Goal: Transaction & Acquisition: Purchase product/service

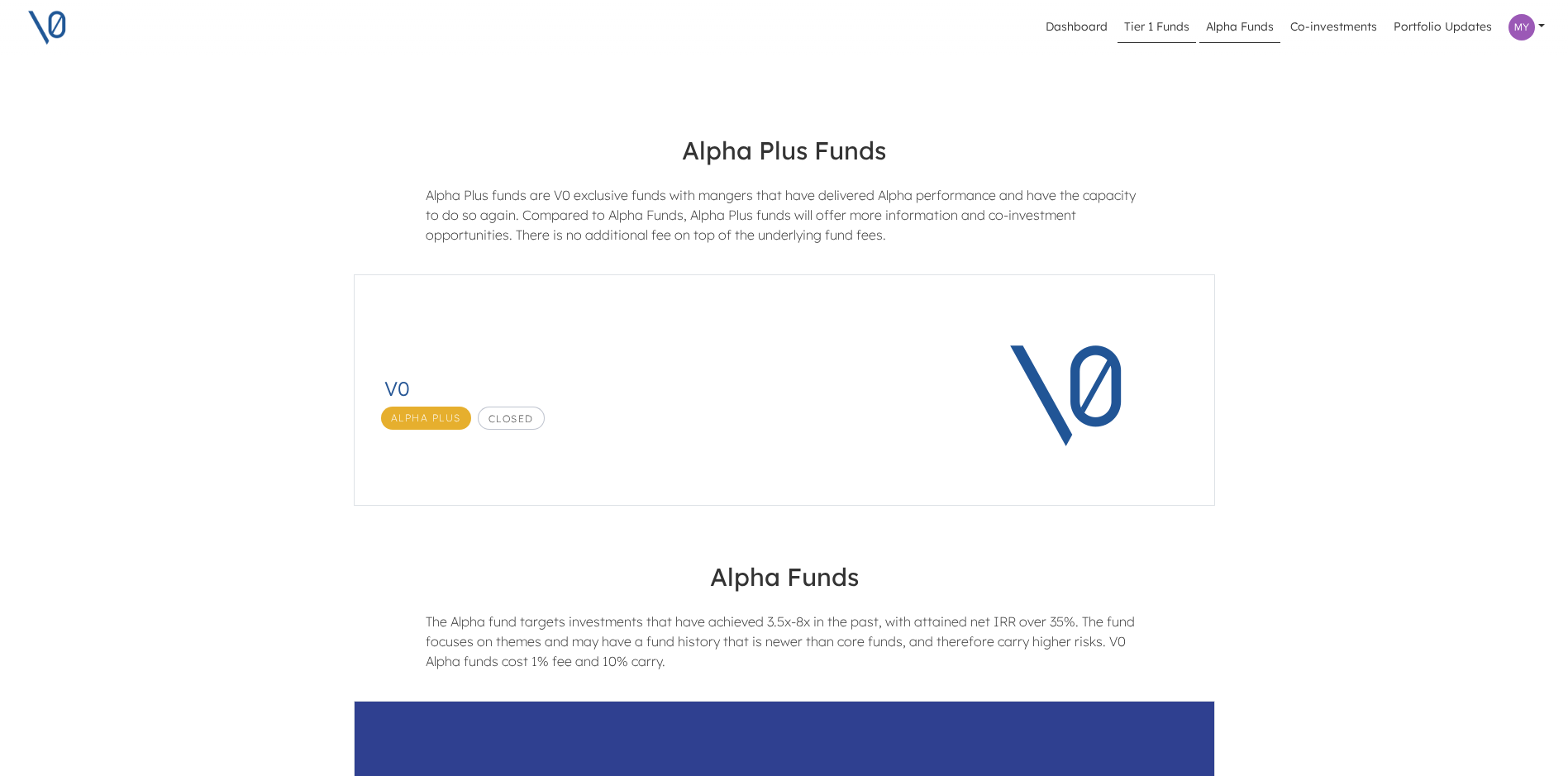
click at [1156, 33] on link "Tier 1 Funds" at bounding box center [1156, 27] width 79 height 31
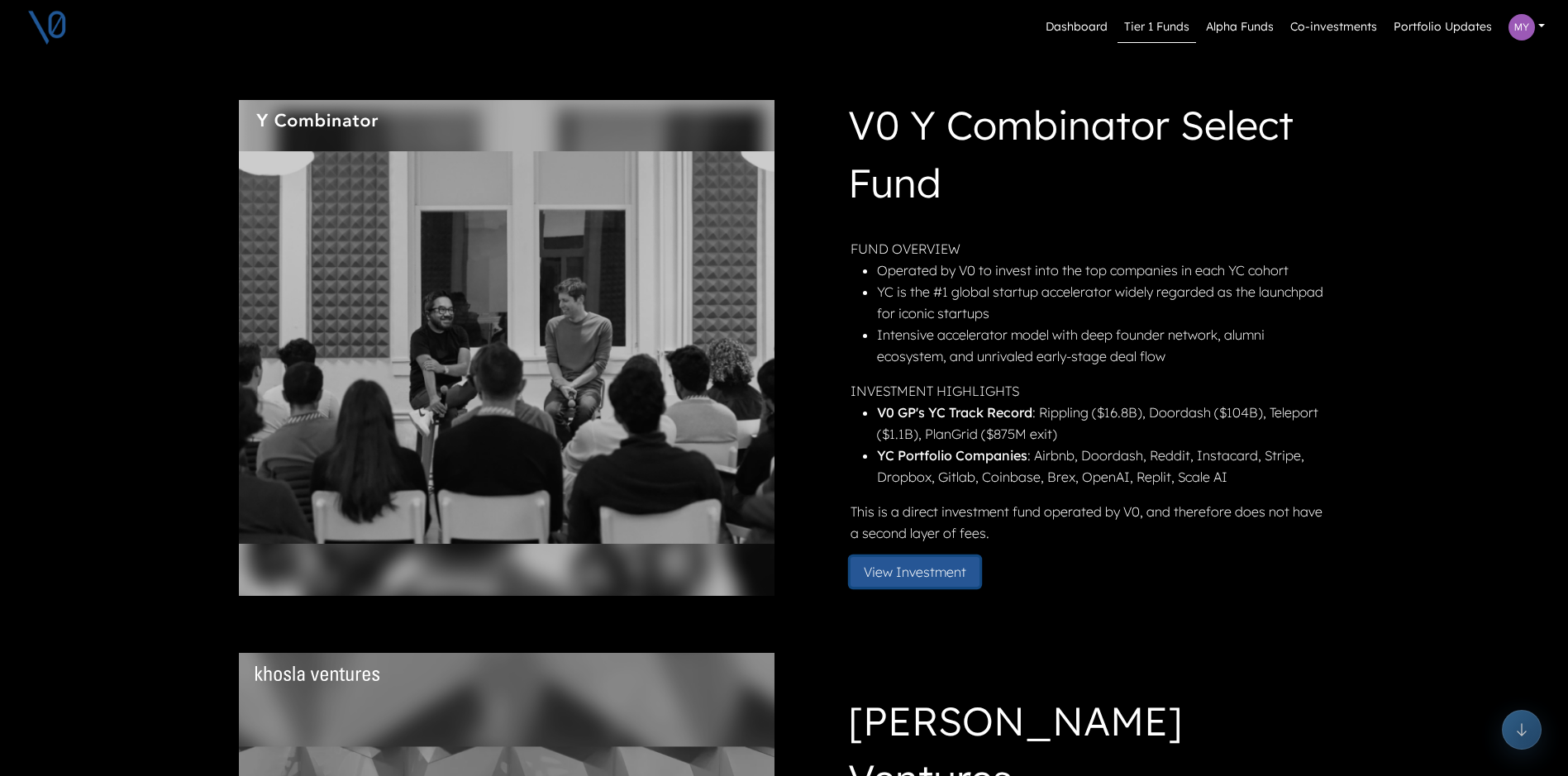
click at [915, 574] on button "View Investment" at bounding box center [915, 571] width 129 height 29
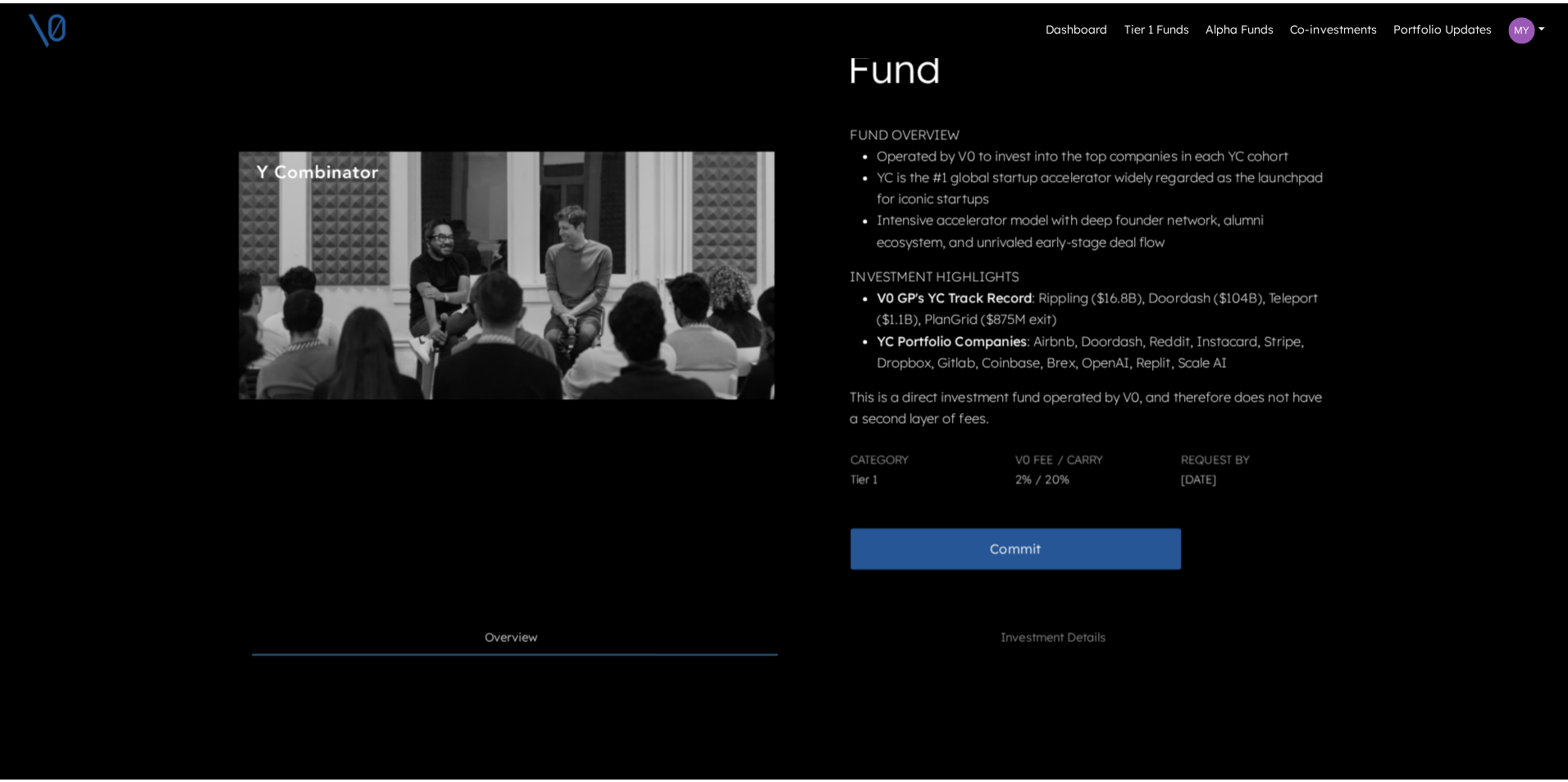
scroll to position [164, 0]
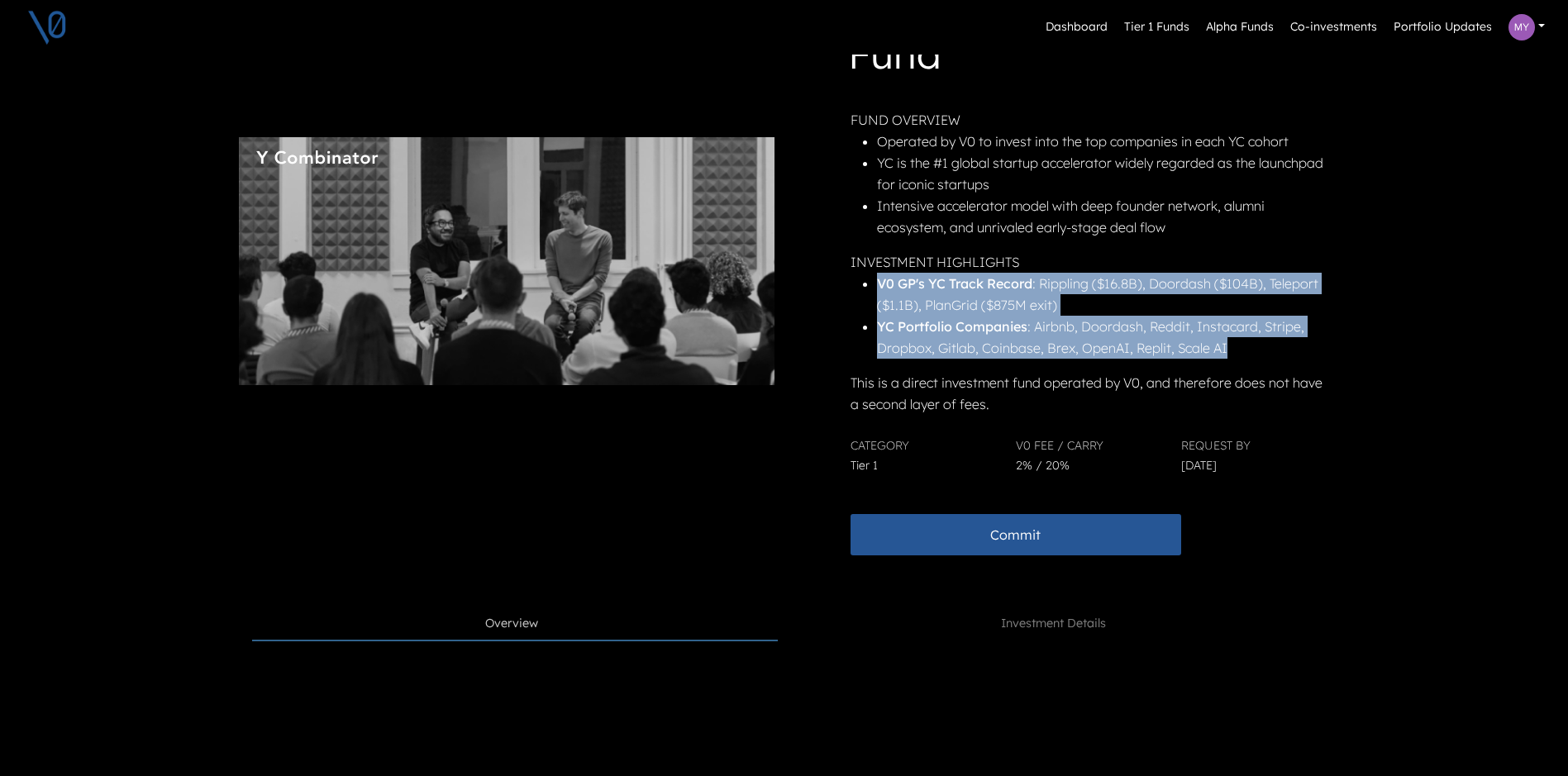
drag, startPoint x: 880, startPoint y: 284, endPoint x: 1247, endPoint y: 355, distance: 373.8
click at [1247, 355] on ul "V0 GP's YC Track Record : Rippling ($16.8B), Doordash ($104B), Teleport ($1.1B)…" at bounding box center [1088, 315] width 476 height 86
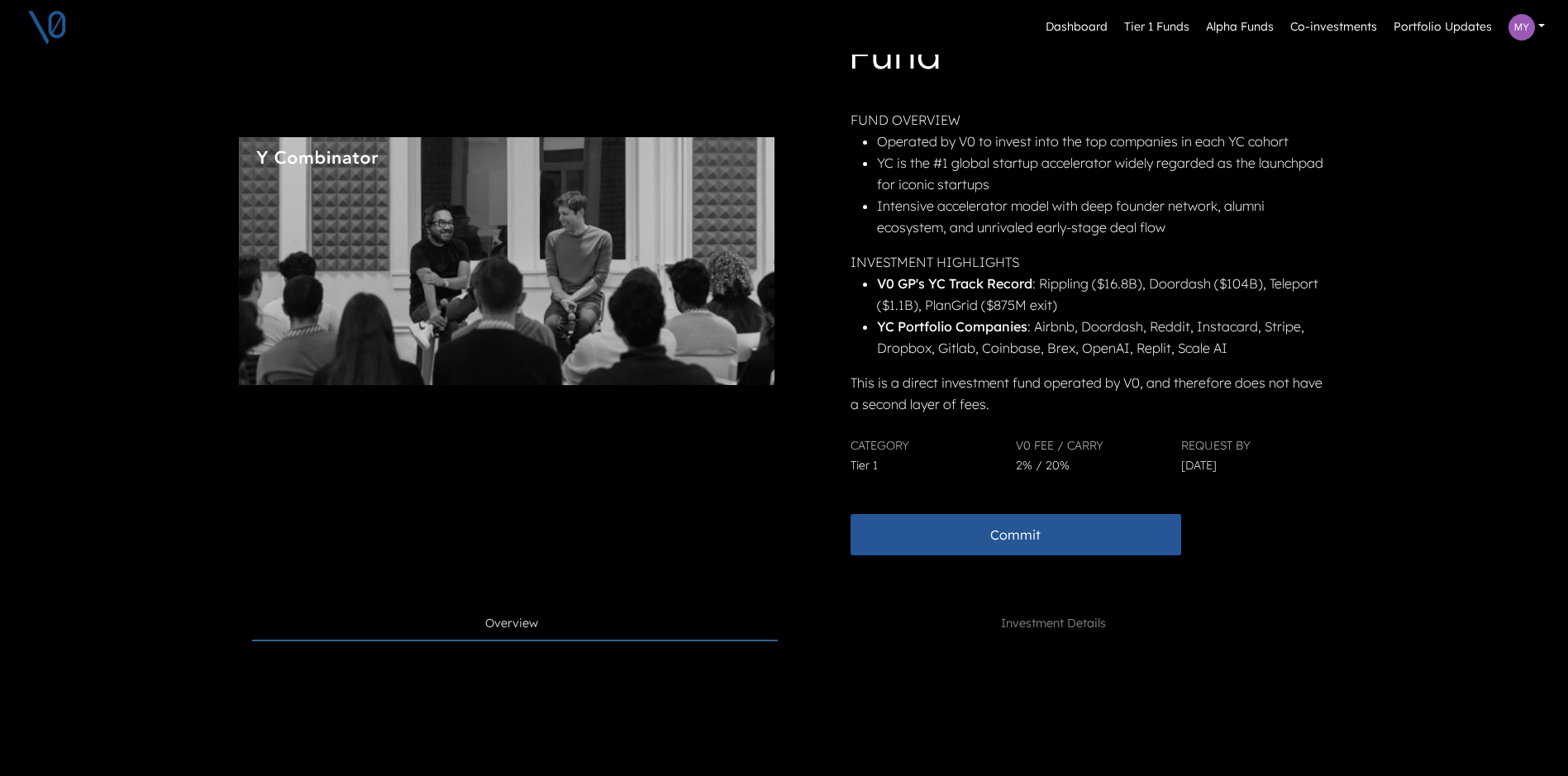
drag, startPoint x: 1247, startPoint y: 355, endPoint x: 1469, endPoint y: 386, distance: 224.2
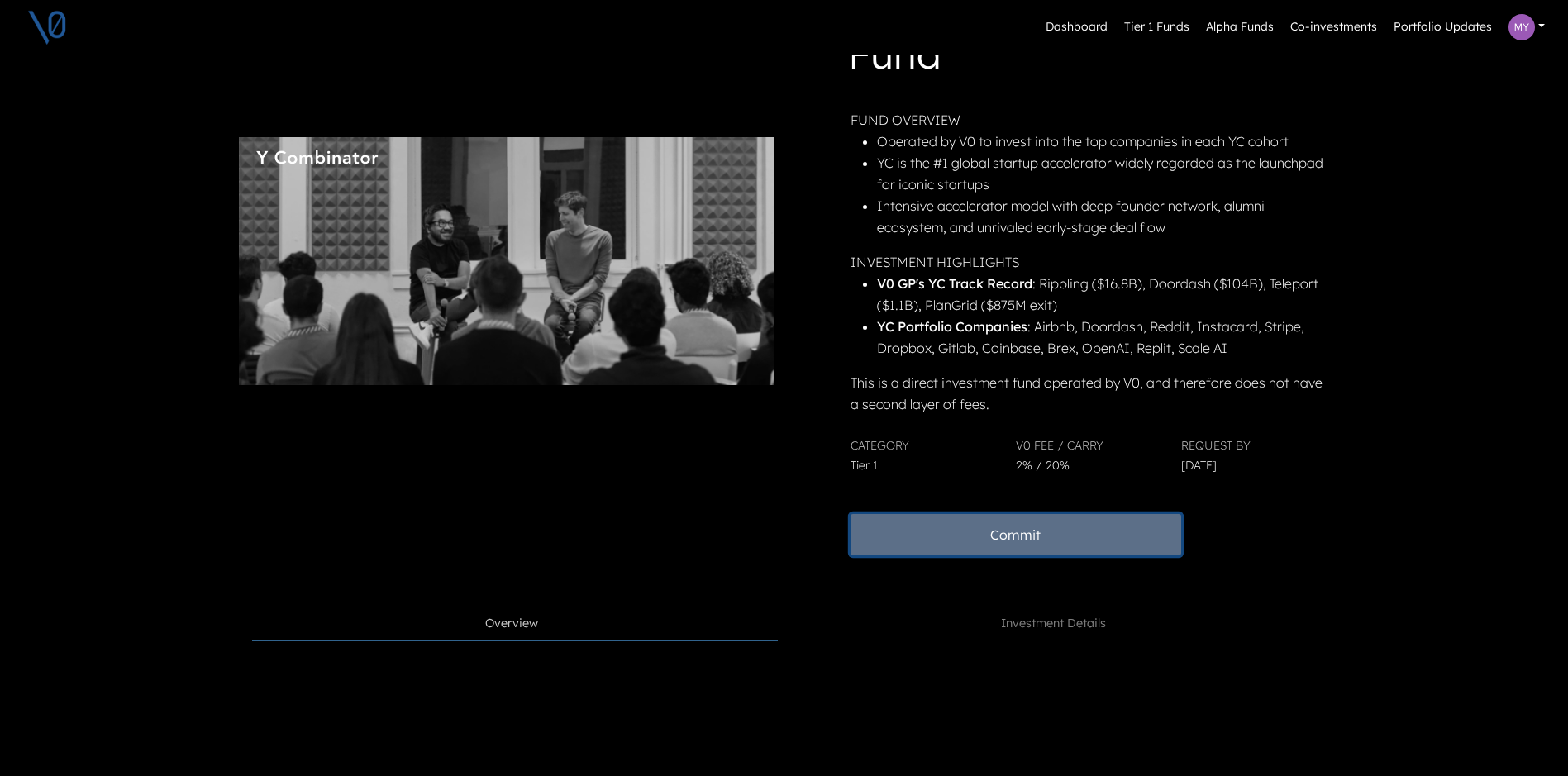
click at [1019, 537] on button "Commit" at bounding box center [1016, 535] width 330 height 42
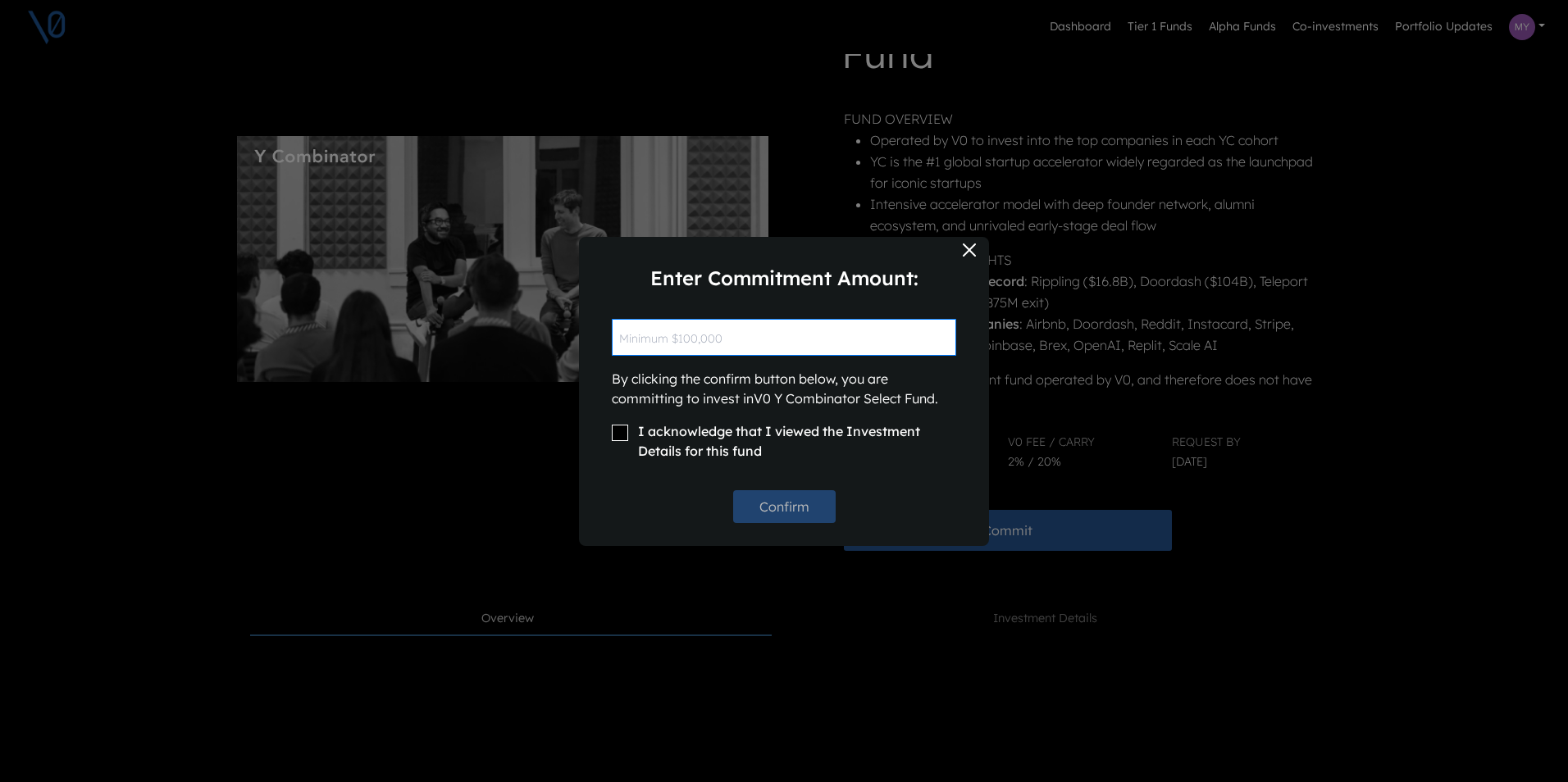
click at [728, 329] on input "text" at bounding box center [784, 337] width 344 height 37
click at [697, 337] on input "text" at bounding box center [784, 337] width 344 height 37
type input "$2"
type input "$500.000"
click at [611, 439] on div "$500.000 By clicking the confirm button below, you are committing to invest in …" at bounding box center [784, 397] width 410 height 155
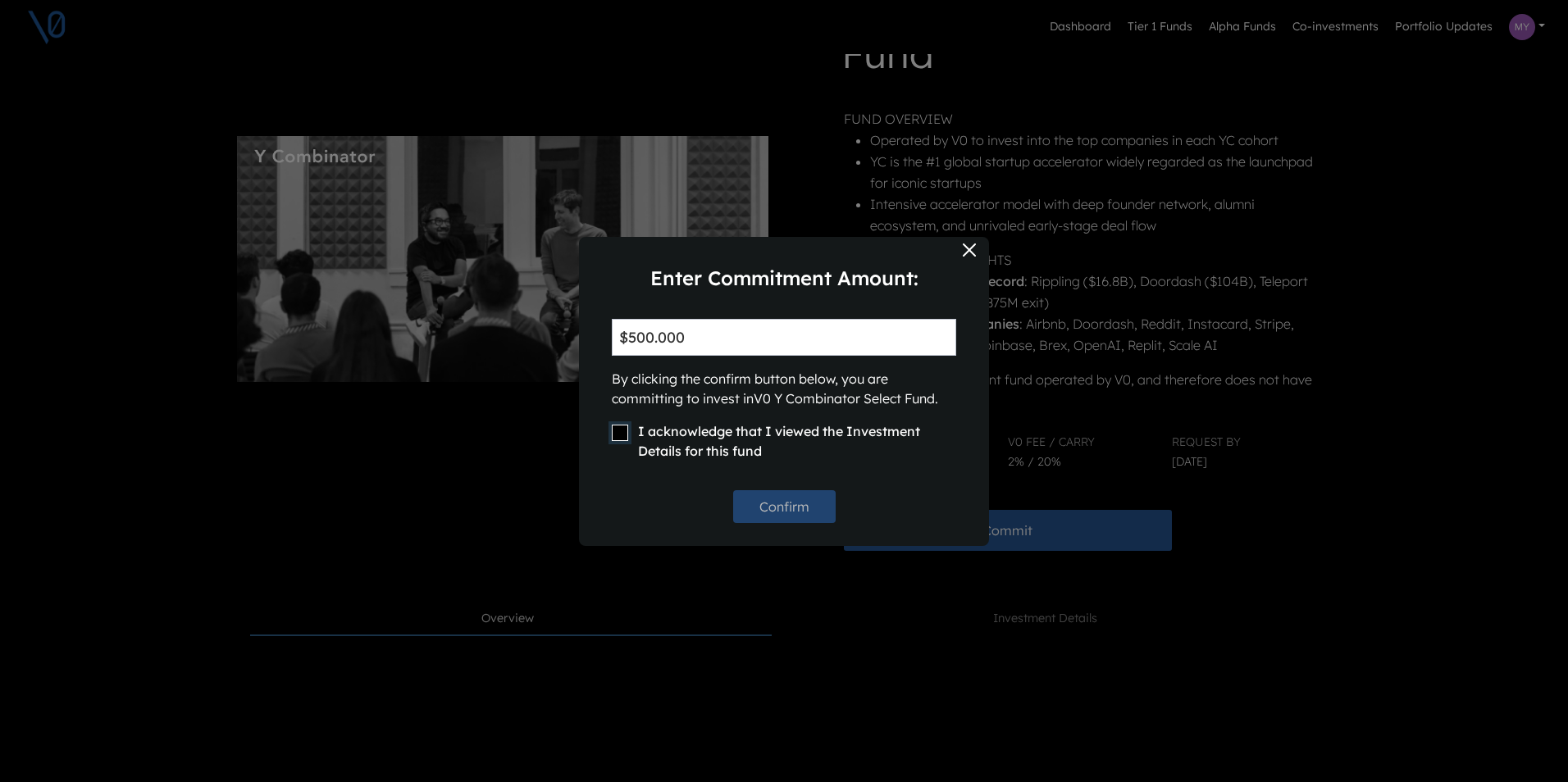
click at [617, 439] on input "I acknowledge that I viewed the Investment Details for this fund" at bounding box center [620, 433] width 16 height 16
checkbox input "true"
click at [789, 514] on button "Confirm" at bounding box center [784, 507] width 102 height 33
checkbox input "false"
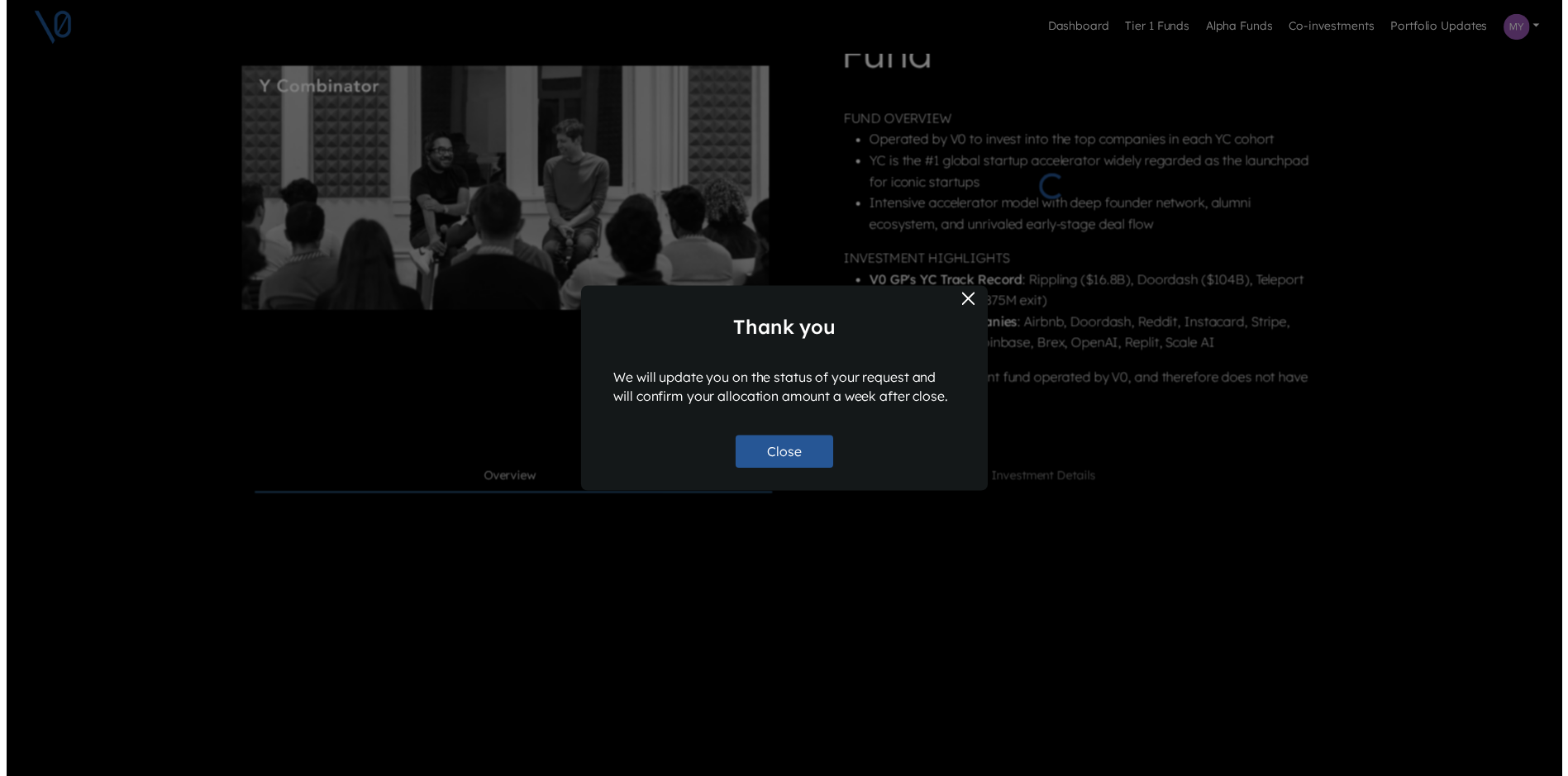
scroll to position [95, 0]
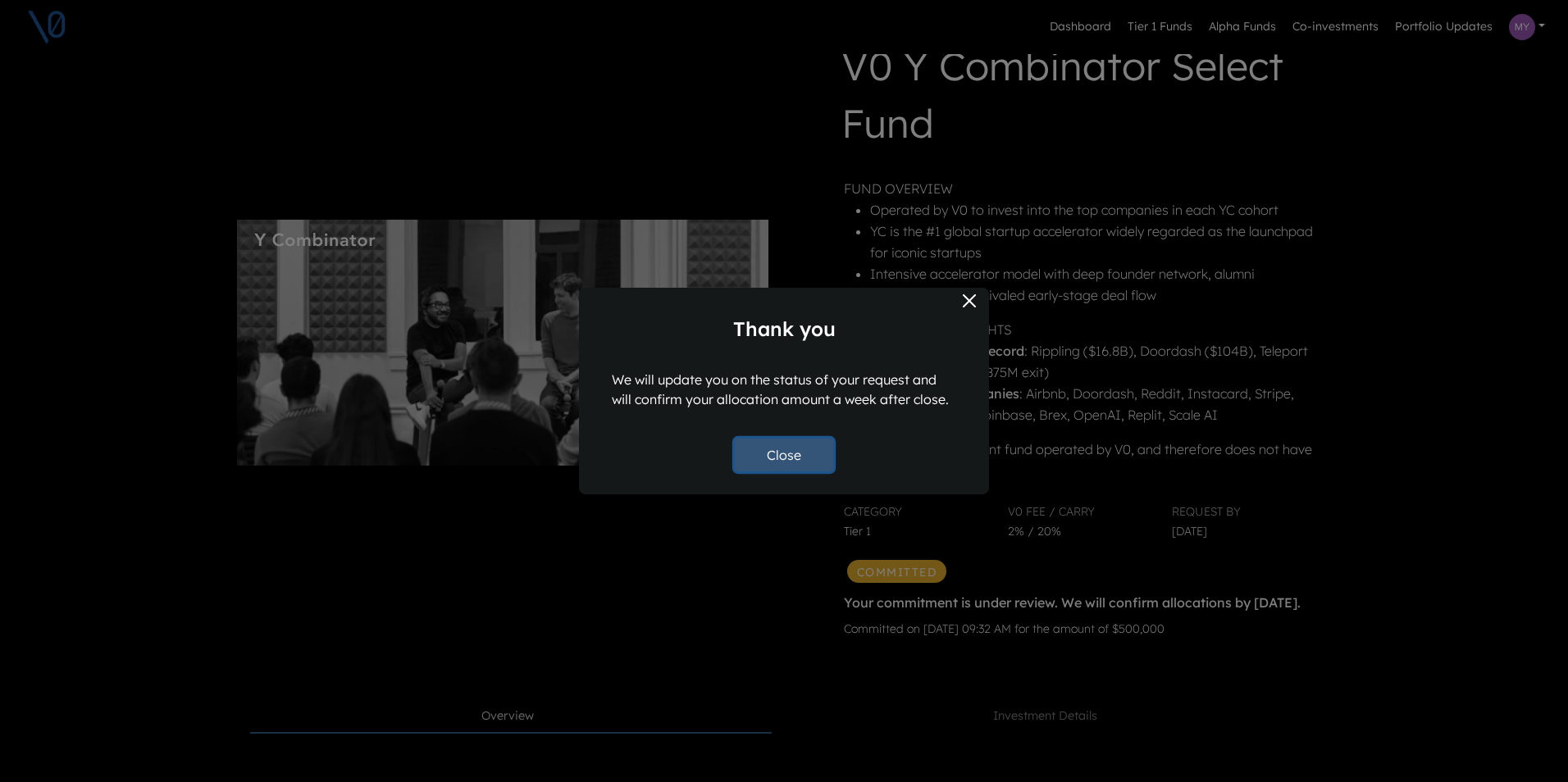
click at [795, 459] on button "Close" at bounding box center [784, 455] width 98 height 33
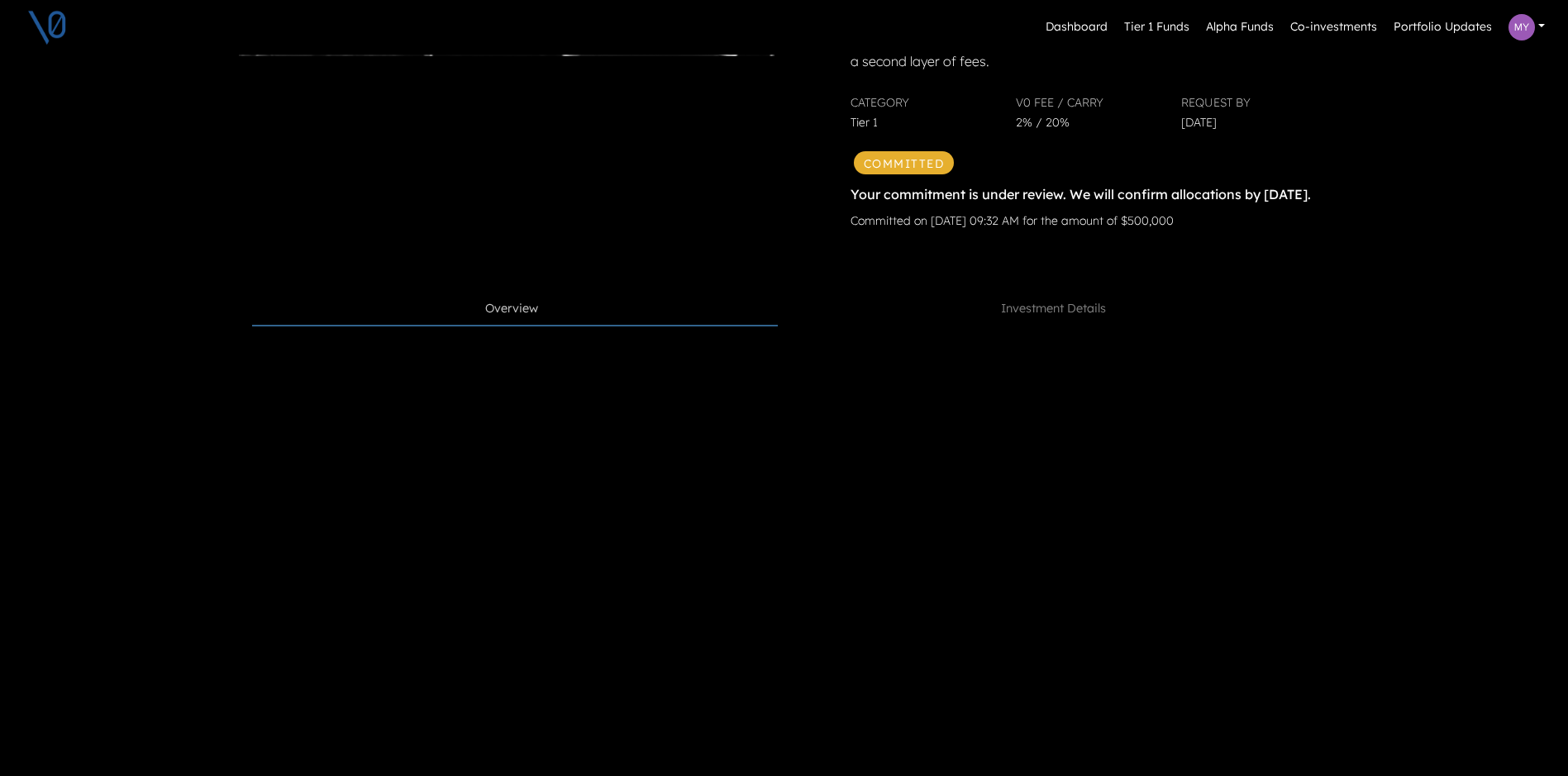
scroll to position [0, 0]
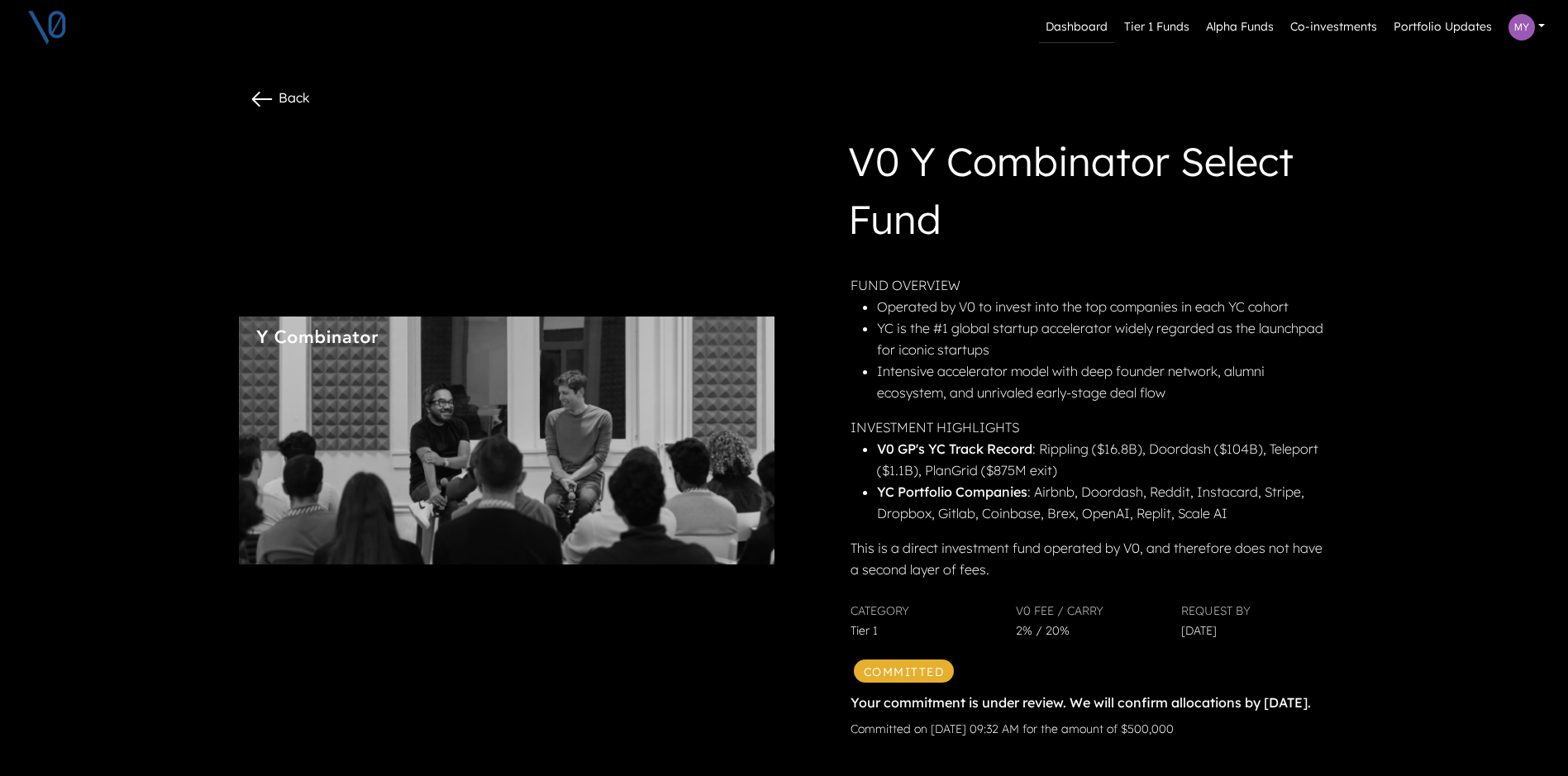
click at [1095, 17] on link "Dashboard" at bounding box center [1076, 27] width 75 height 31
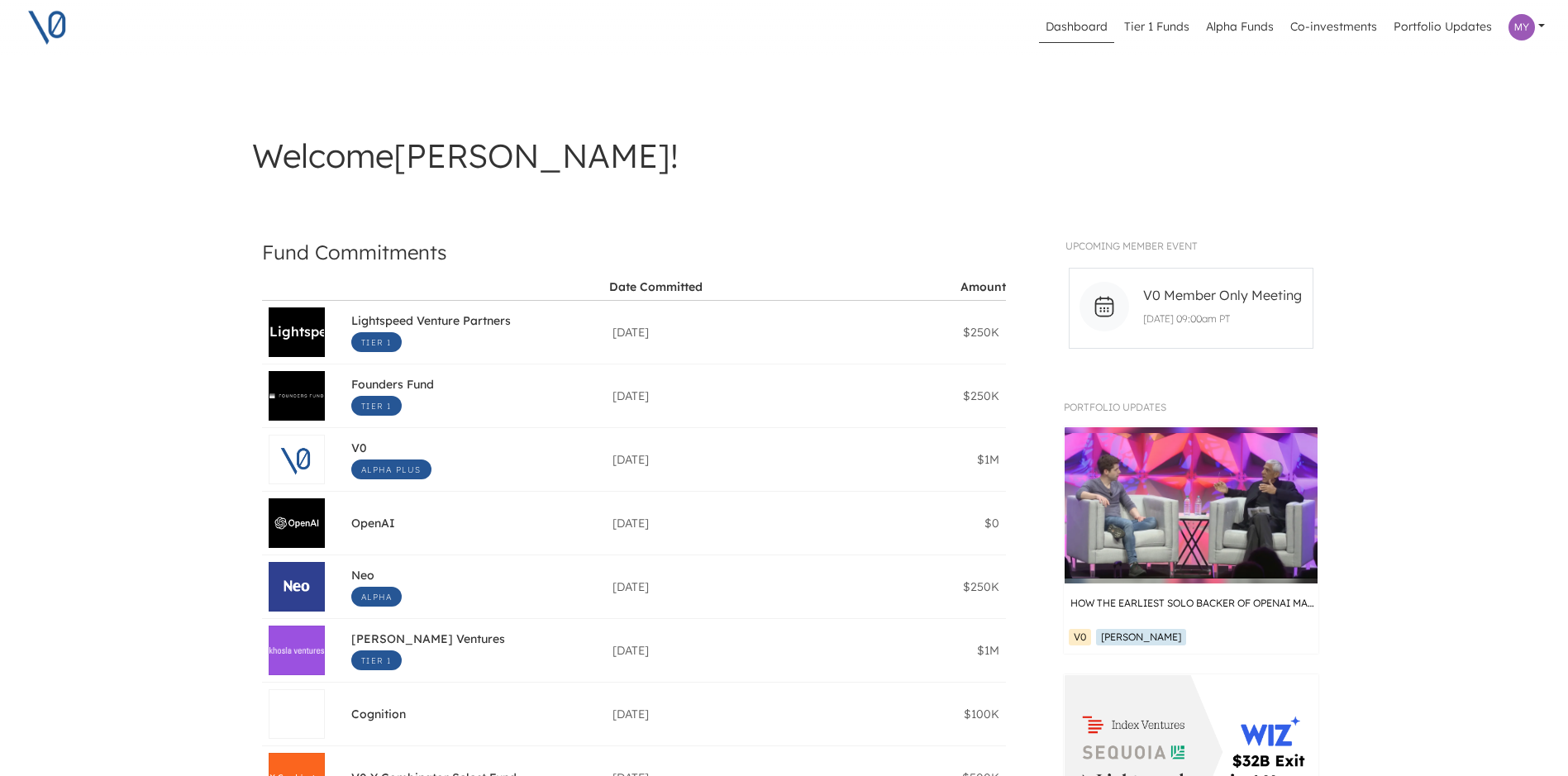
click at [52, 28] on img at bounding box center [47, 28] width 42 height 42
click at [1235, 21] on link "Alpha Funds" at bounding box center [1239, 27] width 81 height 31
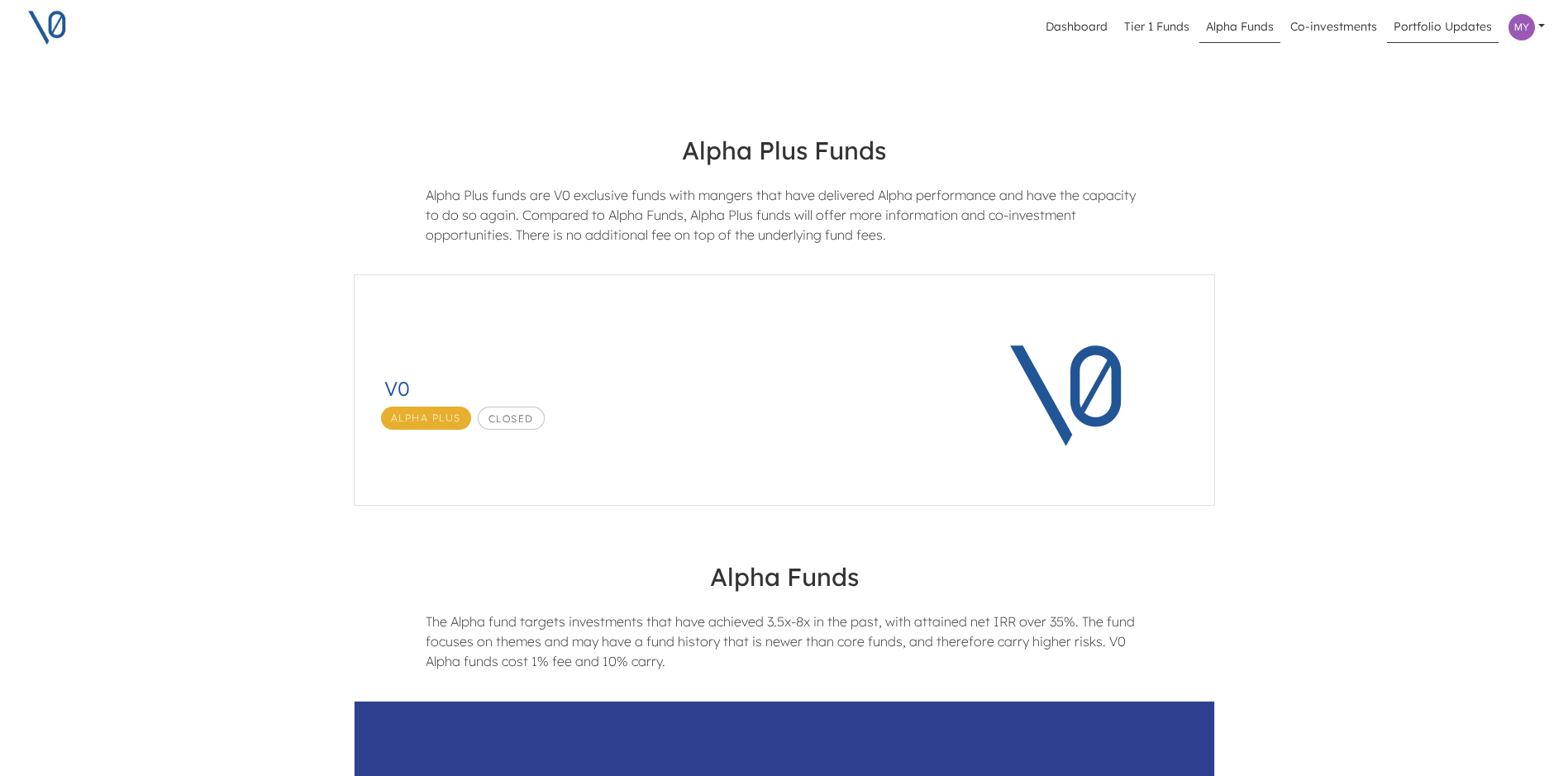
click at [1434, 20] on link "Portfolio Updates" at bounding box center [1442, 27] width 112 height 31
